Goal: Transaction & Acquisition: Download file/media

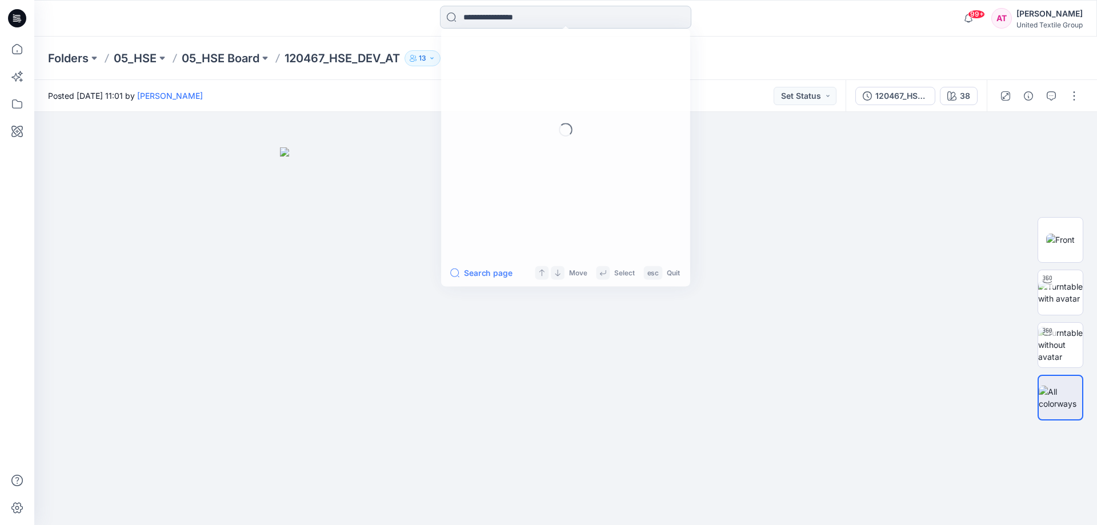
click at [487, 22] on input at bounding box center [565, 17] width 251 height 23
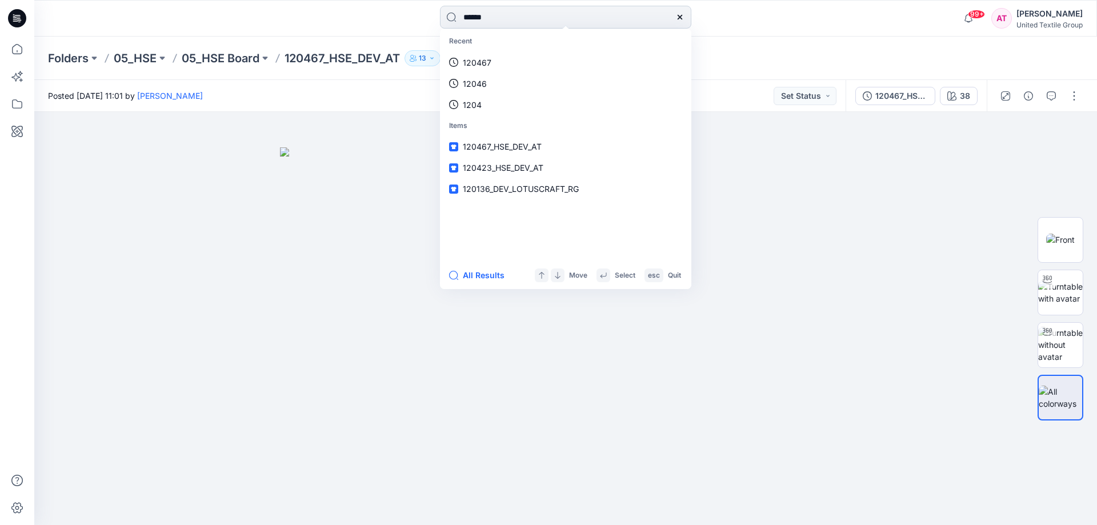
type input "******"
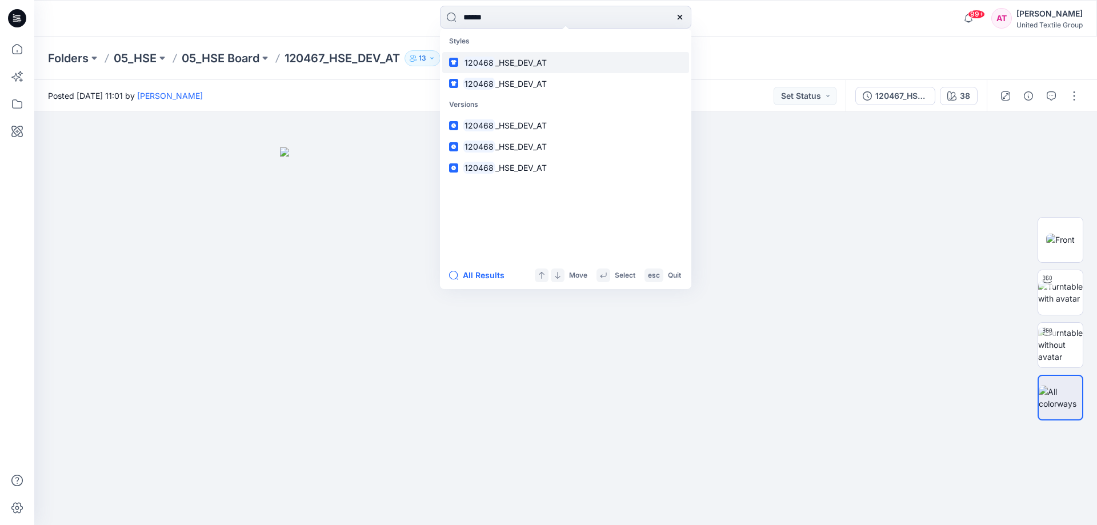
click at [539, 63] on span "_HSE_DEV_AT" at bounding box center [520, 63] width 51 height 10
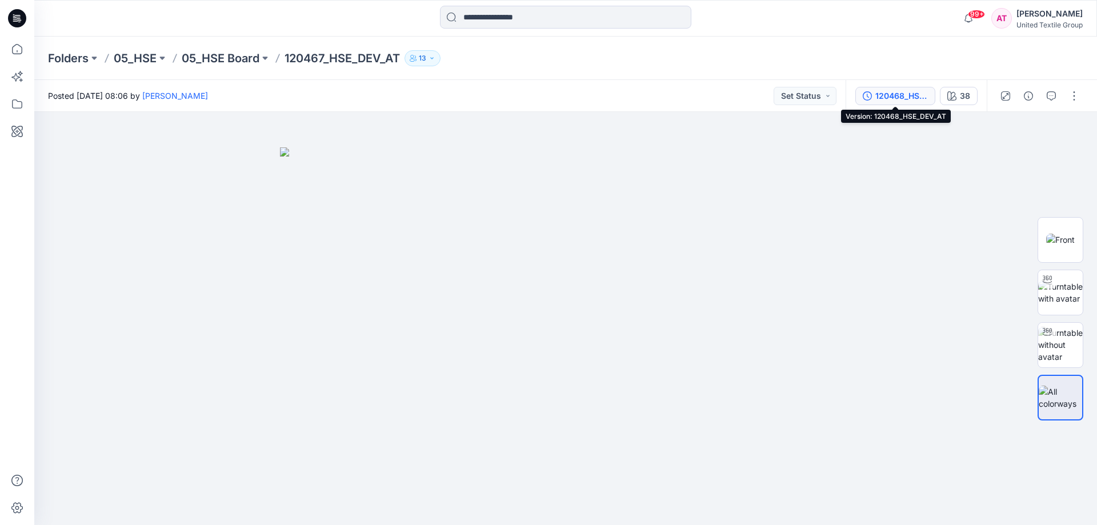
click at [899, 101] on div "120468_HSE_DEV_AT" at bounding box center [902, 96] width 53 height 13
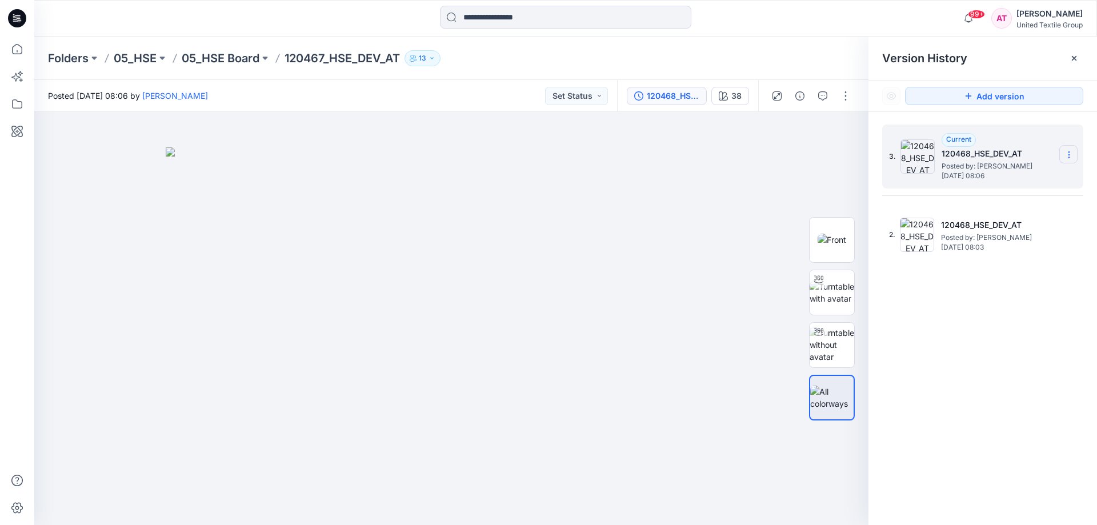
click at [1066, 155] on icon at bounding box center [1069, 154] width 9 height 9
click at [799, 175] on div at bounding box center [451, 318] width 834 height 413
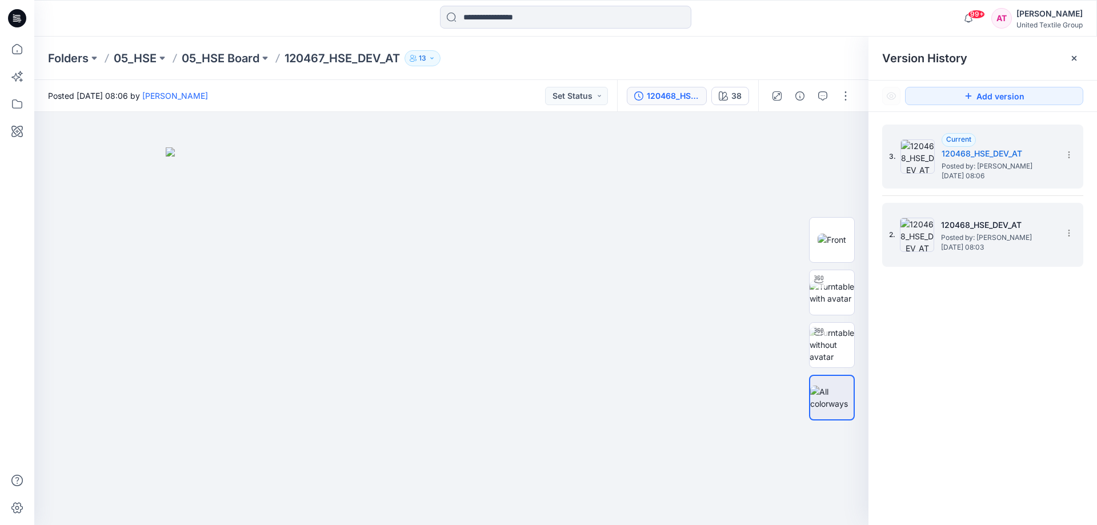
click at [1013, 233] on span "Posted by: [PERSON_NAME]" at bounding box center [998, 237] width 114 height 11
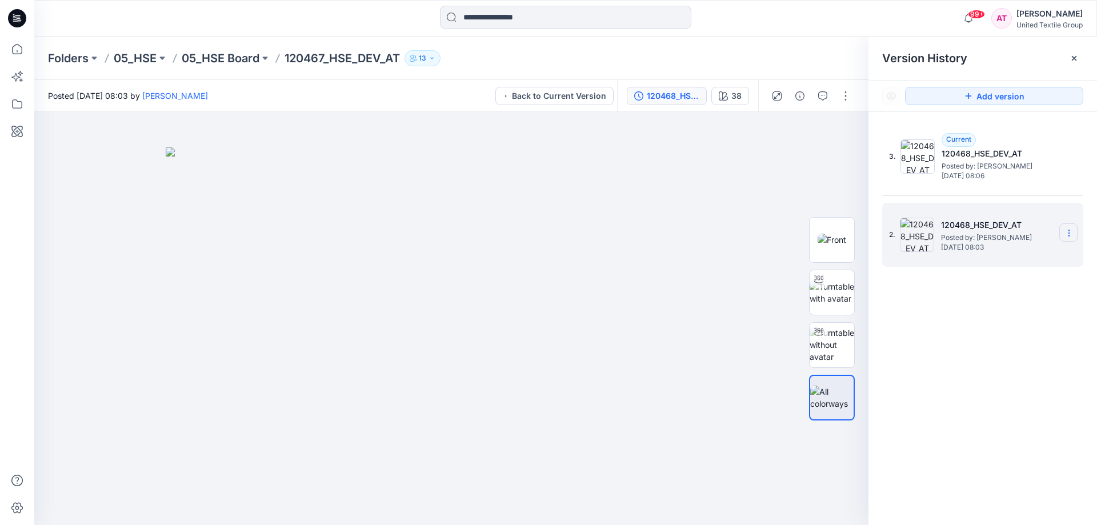
click at [1066, 234] on icon at bounding box center [1069, 233] width 9 height 9
click at [712, 177] on img at bounding box center [451, 336] width 571 height 378
click at [497, 15] on input at bounding box center [565, 17] width 251 height 23
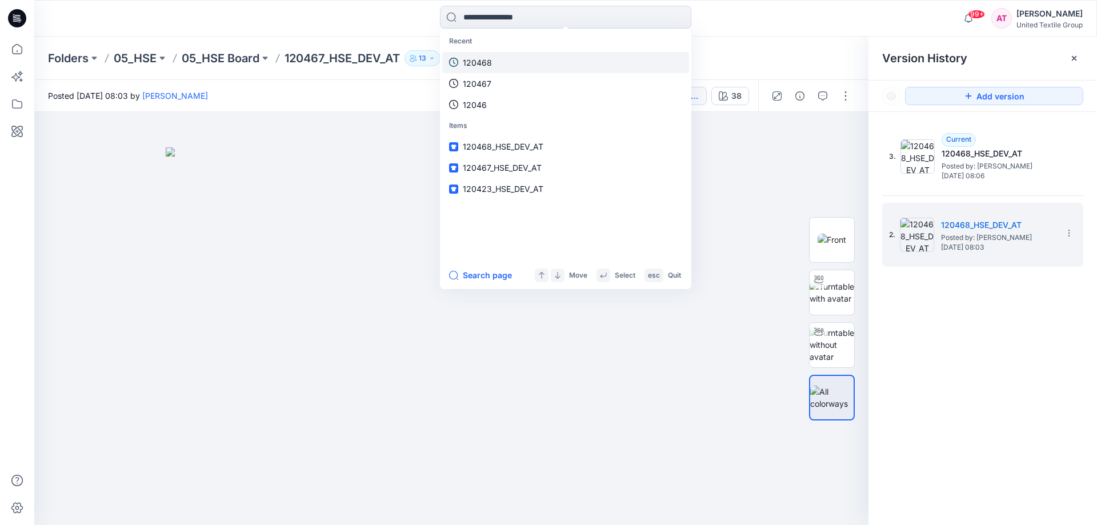
click at [497, 57] on link "120468" at bounding box center [565, 62] width 247 height 21
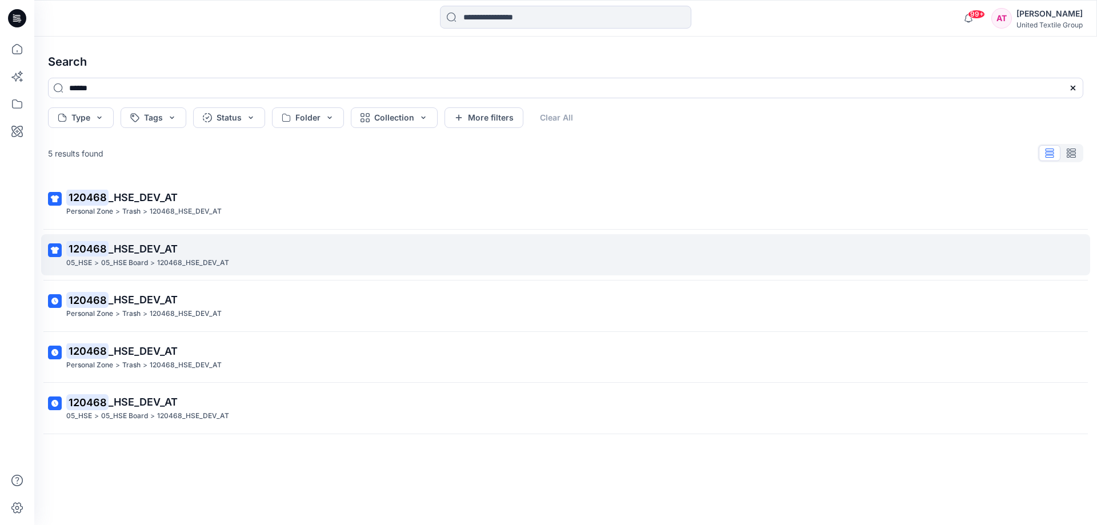
click at [174, 255] on p "120468 _HSE_DEV_AT" at bounding box center [564, 249] width 997 height 16
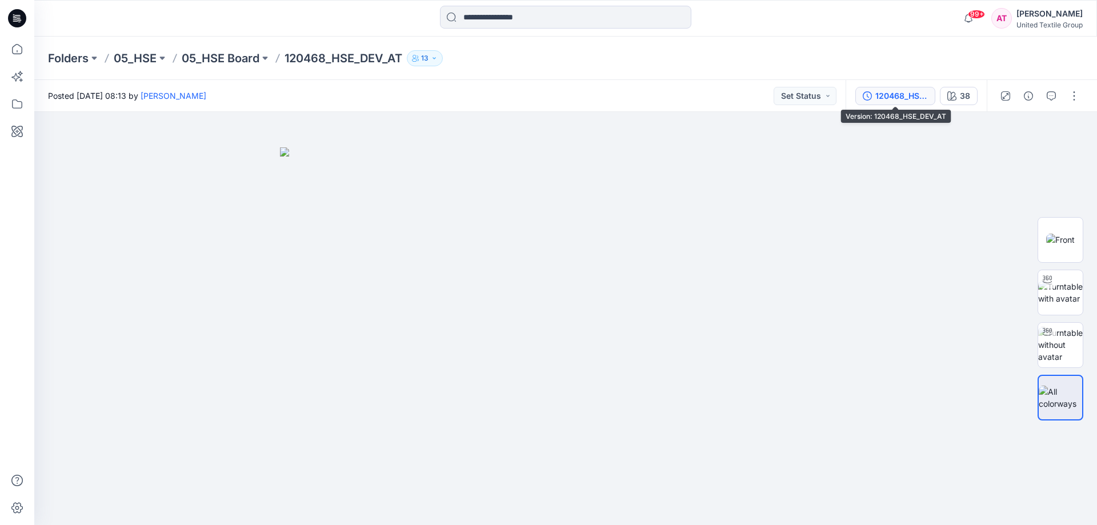
click at [878, 101] on div "120468_HSE_DEV_AT" at bounding box center [902, 96] width 53 height 13
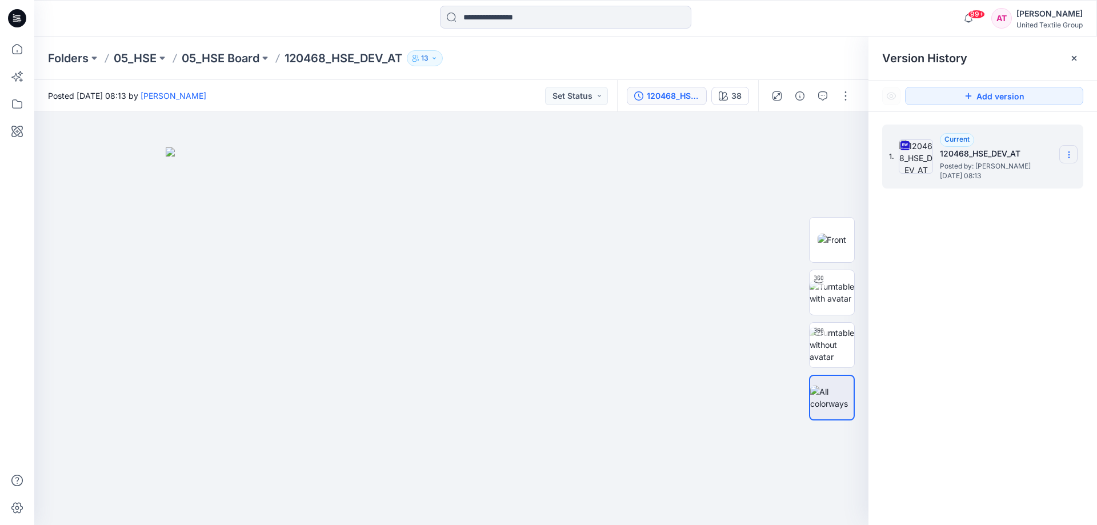
click at [1073, 151] on icon at bounding box center [1069, 154] width 9 height 9
click at [1005, 181] on span "Download Source BW File" at bounding box center [1012, 177] width 96 height 14
